Goal: Information Seeking & Learning: Check status

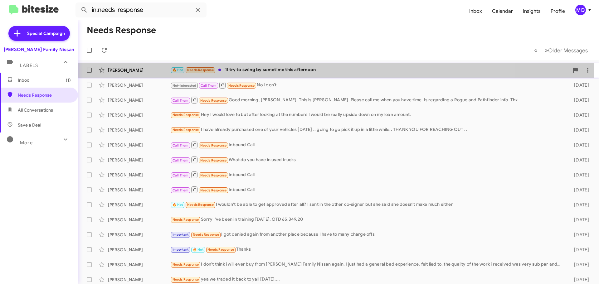
click at [277, 68] on div "🔥 Hot Needs Response I'll try to swing by sometime this afternoon" at bounding box center [369, 69] width 399 height 7
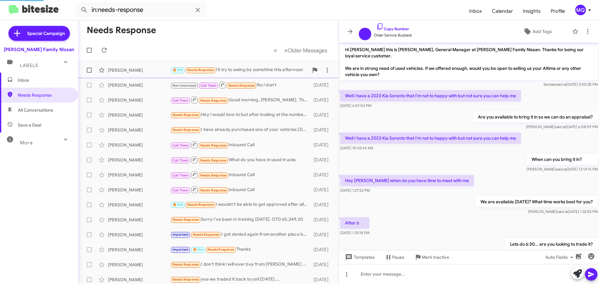
scroll to position [153, 0]
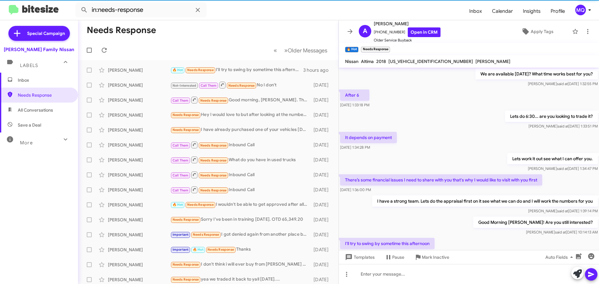
click at [36, 105] on span "All Conversations" at bounding box center [39, 110] width 78 height 15
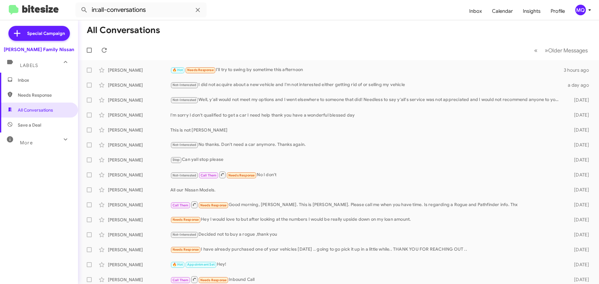
click at [36, 126] on span "Save a Deal" at bounding box center [29, 125] width 23 height 6
type input "in:not-interested"
